Goal: Use online tool/utility: Utilize a website feature to perform a specific function

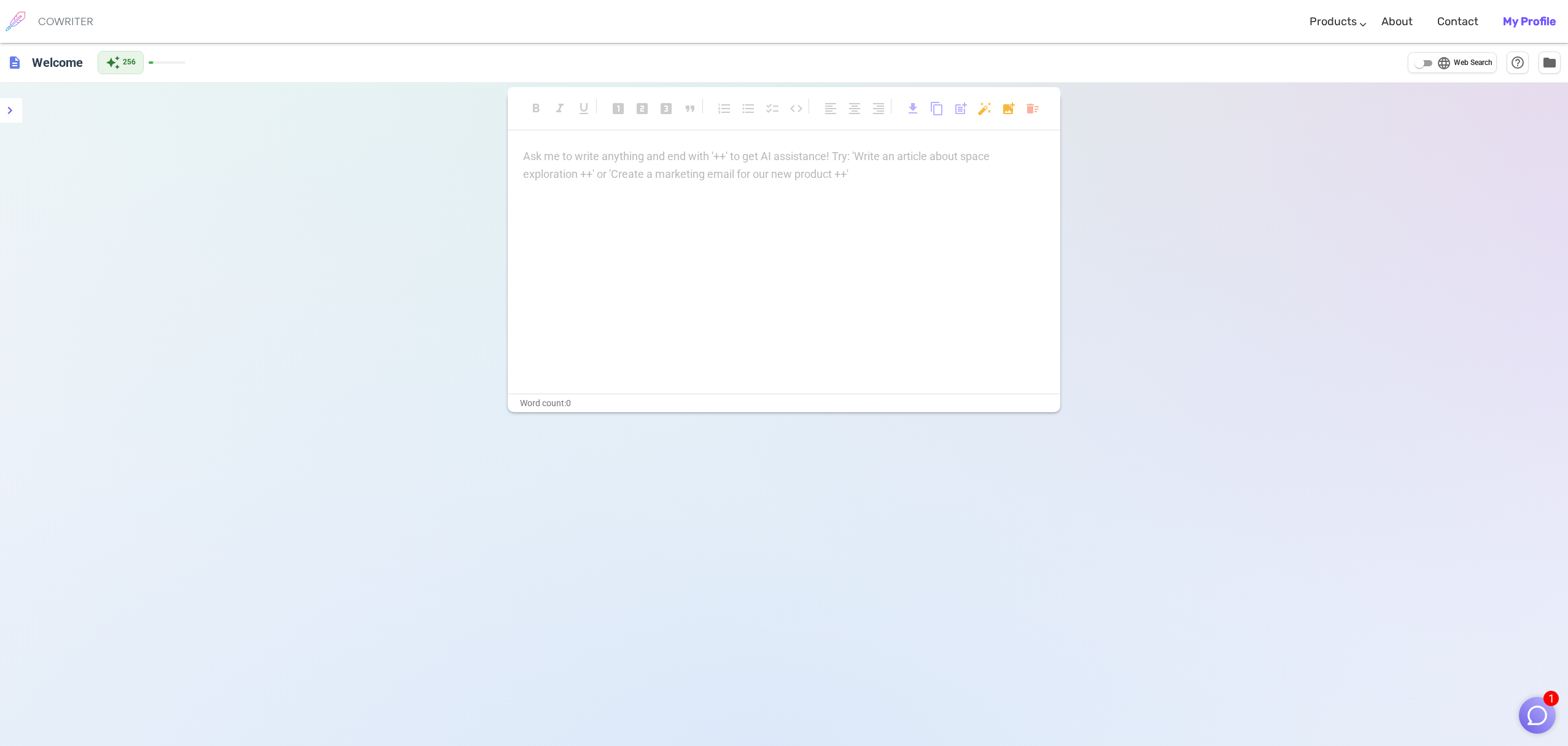
click at [596, 162] on p "Ask me to write anything and end with '++' to get AI assistance! Try: 'Write an…" at bounding box center [784, 156] width 522 height 18
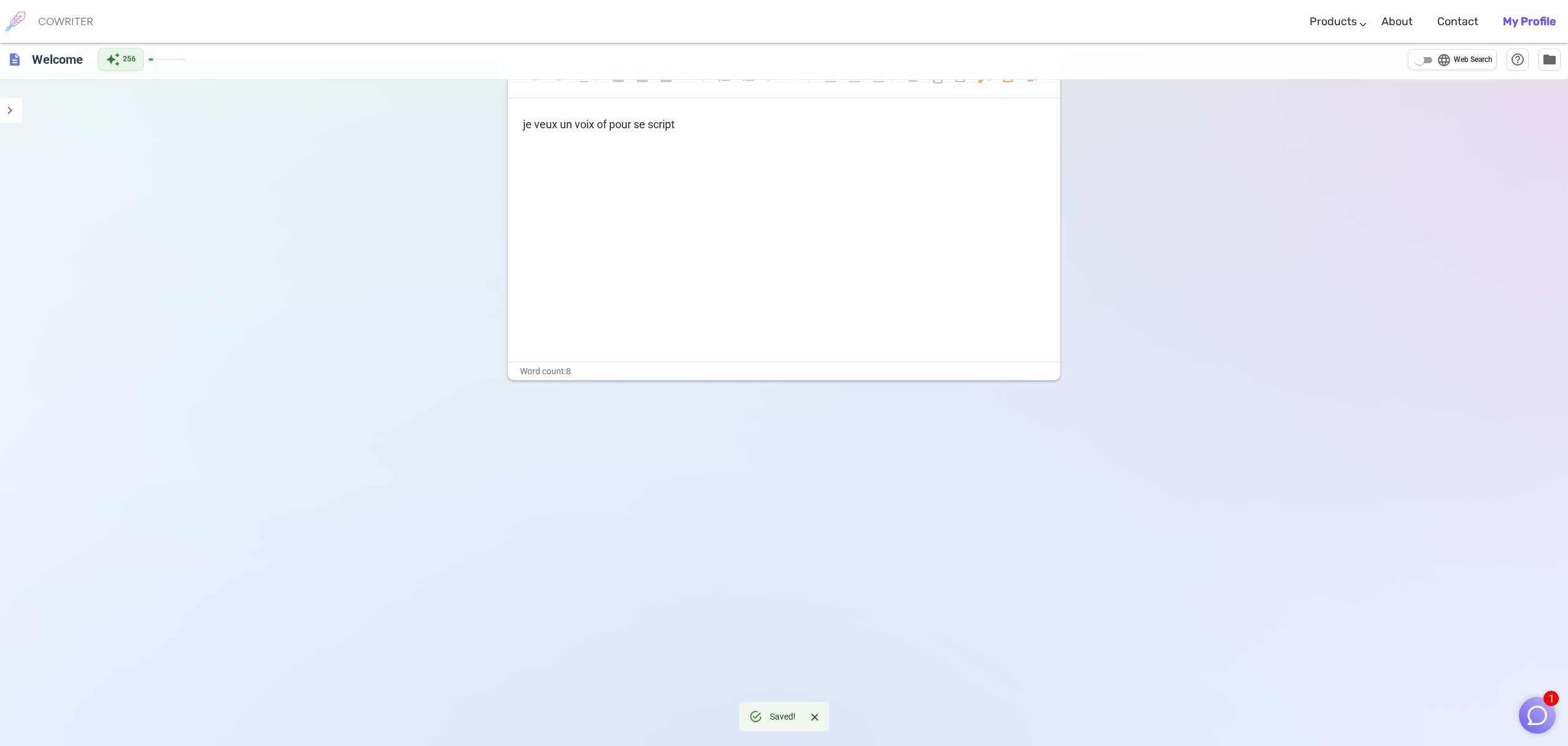
scroll to position [33, 0]
click at [553, 371] on div "Word count: 8" at bounding box center [783, 371] width 553 height 18
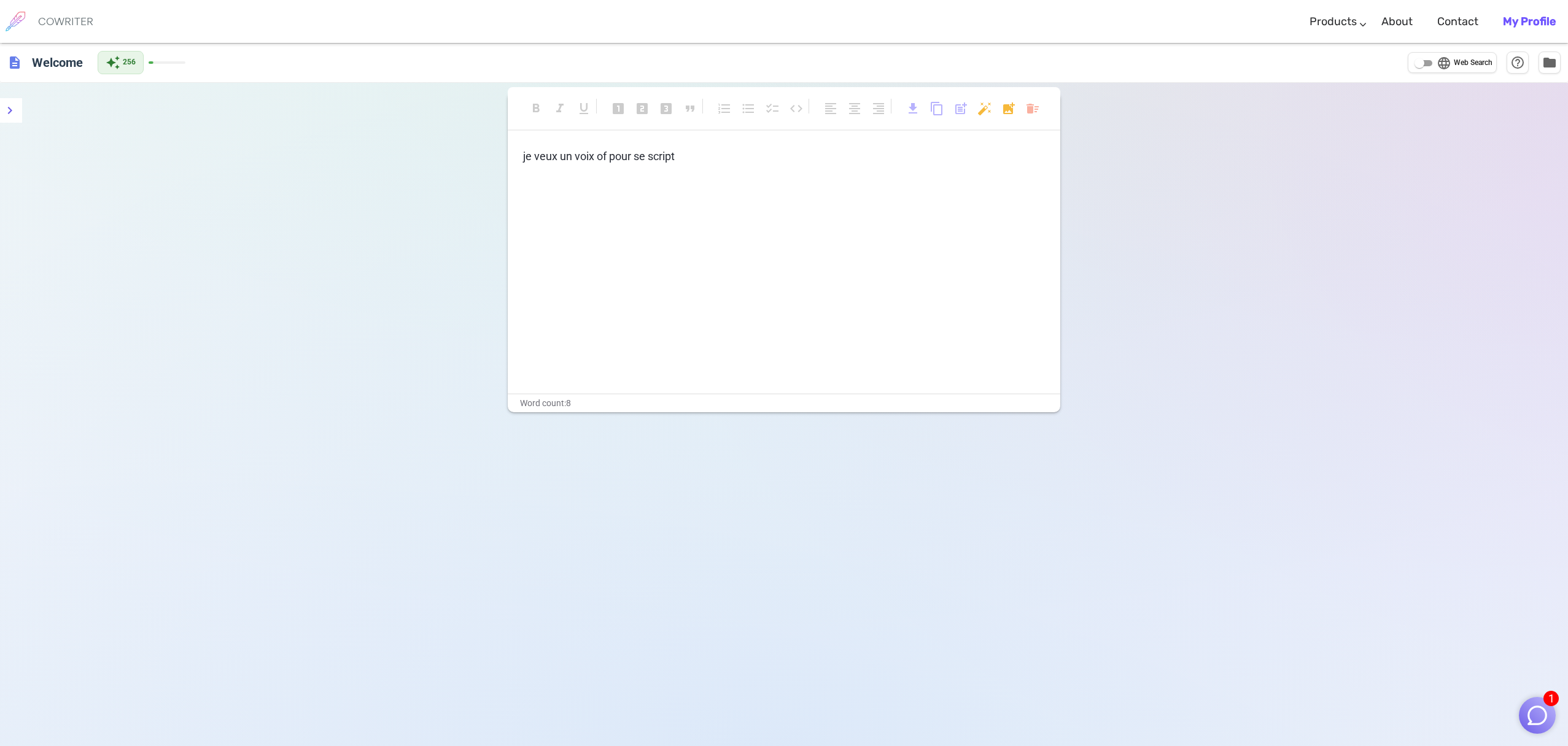
click at [617, 182] on p "﻿" at bounding box center [784, 179] width 522 height 18
drag, startPoint x: 634, startPoint y: 153, endPoint x: 607, endPoint y: 156, distance: 27.2
click at [607, 156] on span "je veux un voix of pour se script" at bounding box center [599, 156] width 151 height 13
click at [619, 256] on div "je veux un voix of pour se script ﻿ ﻿" at bounding box center [783, 261] width 553 height 246
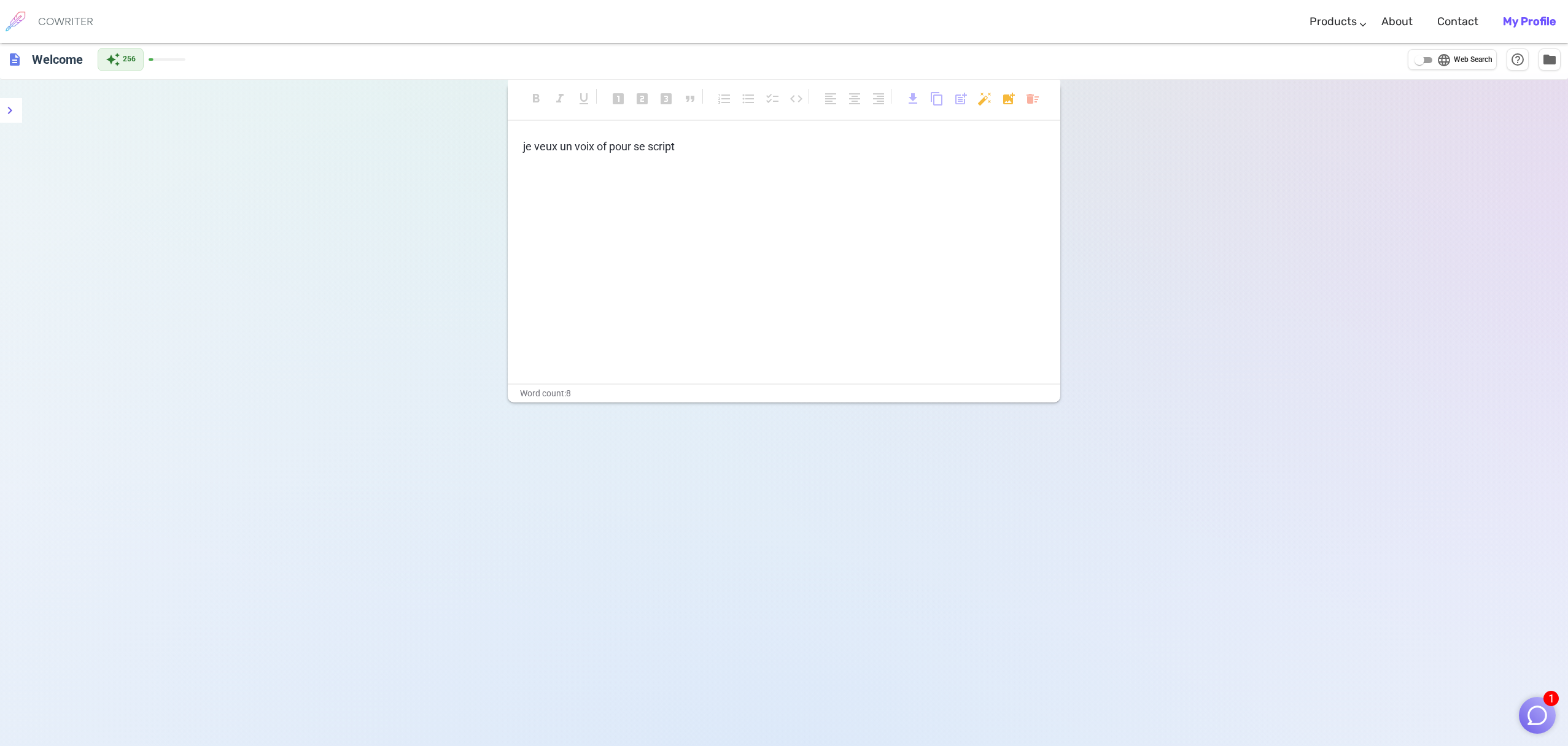
click at [697, 195] on p "﻿" at bounding box center [784, 191] width 522 height 18
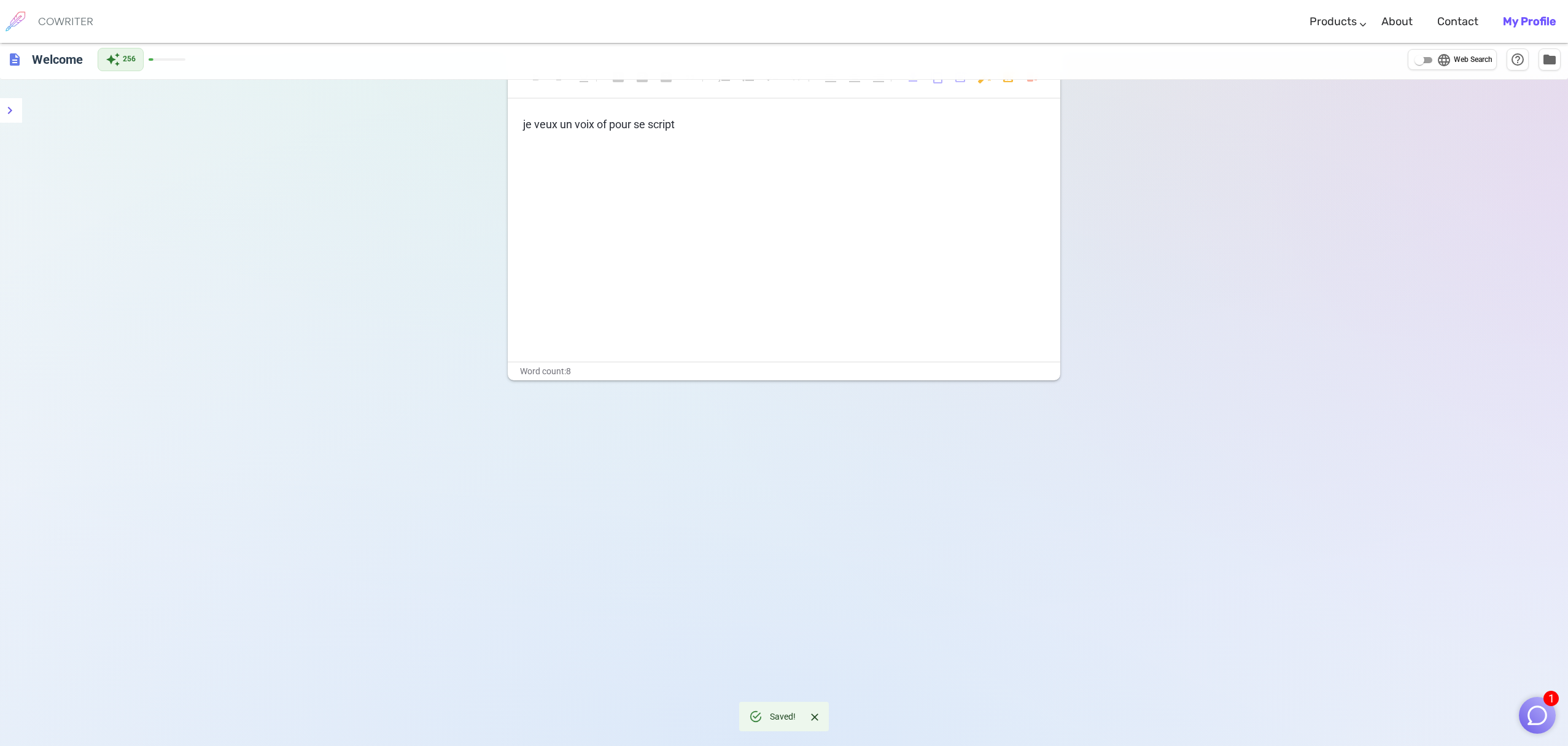
scroll to position [0, 0]
